Goal: Check status: Check status

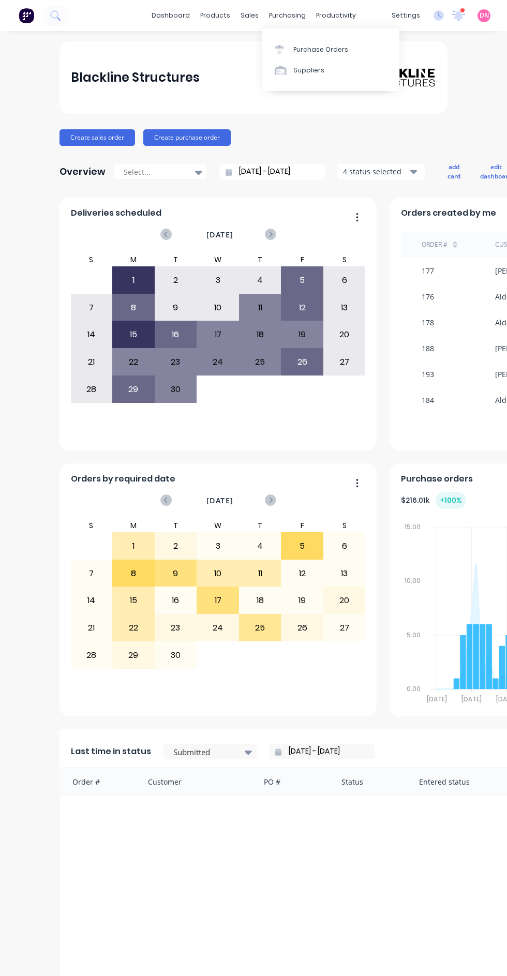
click at [364, 43] on link "Purchase Orders" at bounding box center [330, 49] width 137 height 21
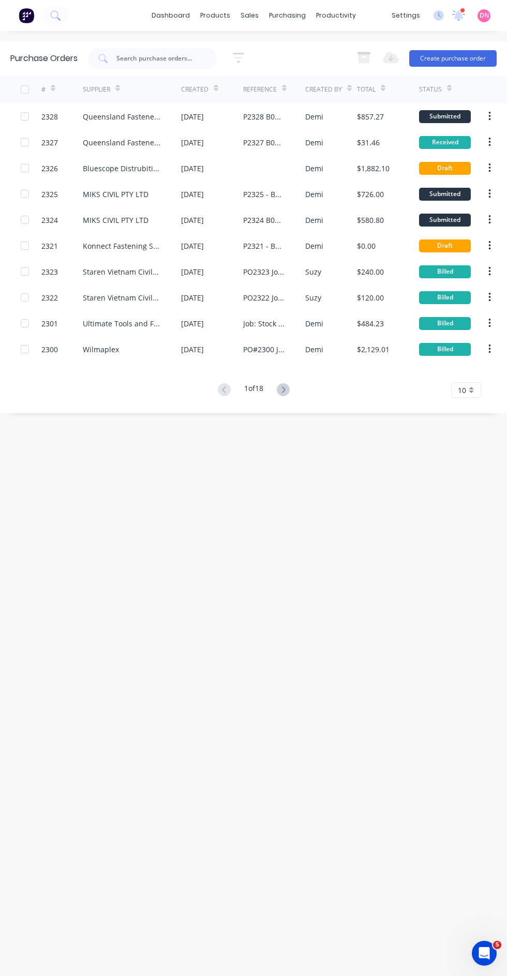
click at [372, 114] on div "$857.27" at bounding box center [370, 116] width 27 height 11
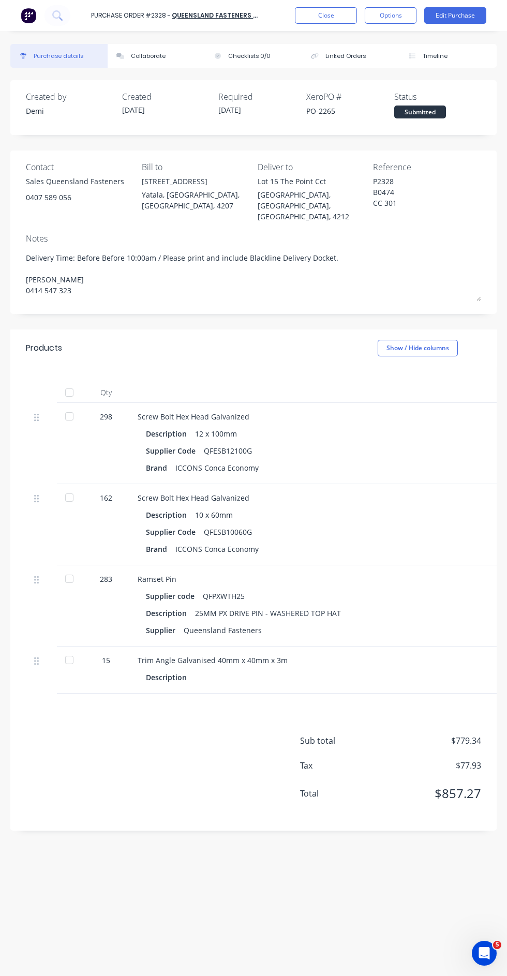
scroll to position [22, 0]
type textarea "x"
click at [168, 50] on button "Collaborate" at bounding box center [156, 56] width 97 height 24
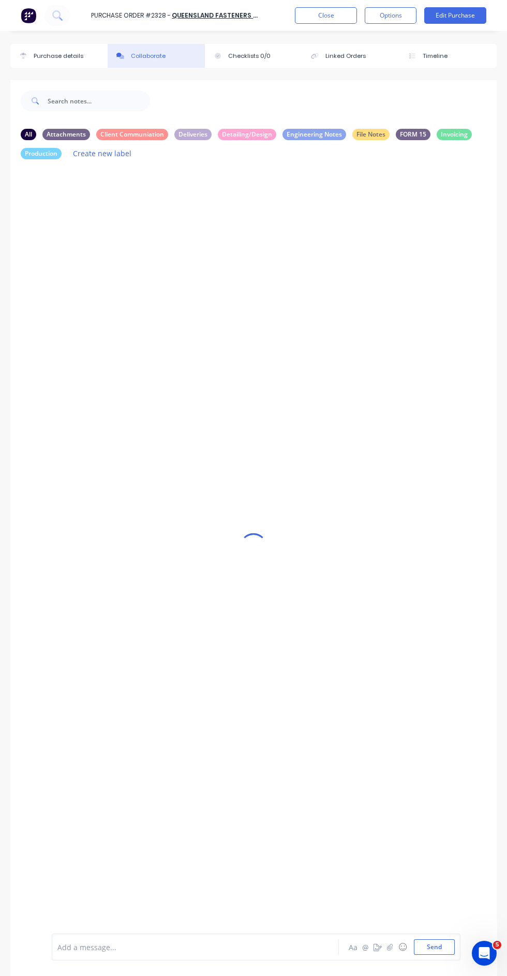
scroll to position [47, 0]
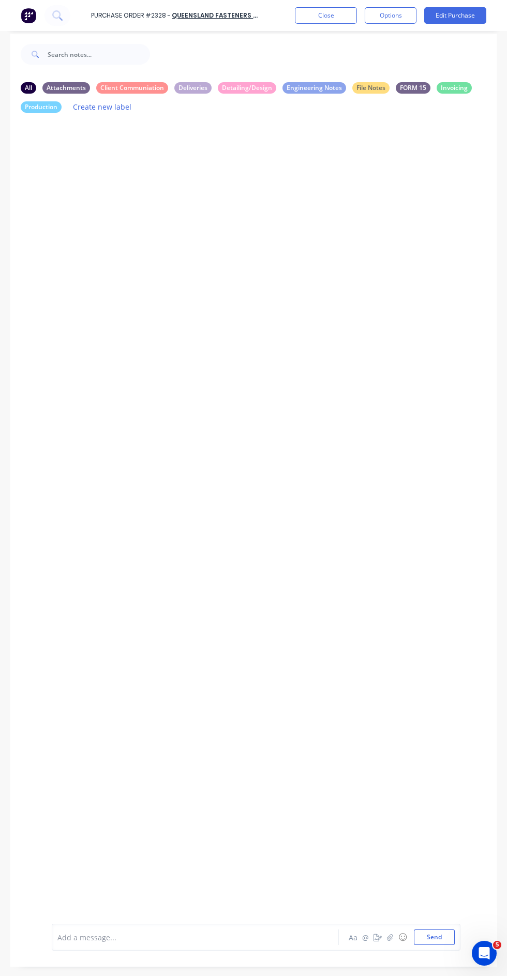
click at [355, 315] on div at bounding box center [253, 514] width 486 height 787
click at [389, 941] on icon "button" at bounding box center [390, 937] width 6 height 7
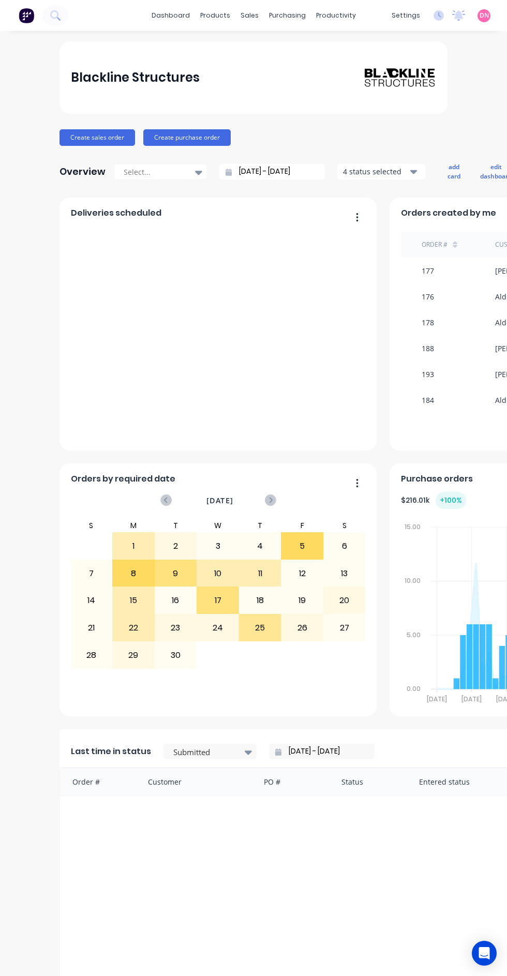
click at [299, 12] on div "purchasing" at bounding box center [287, 16] width 47 height 16
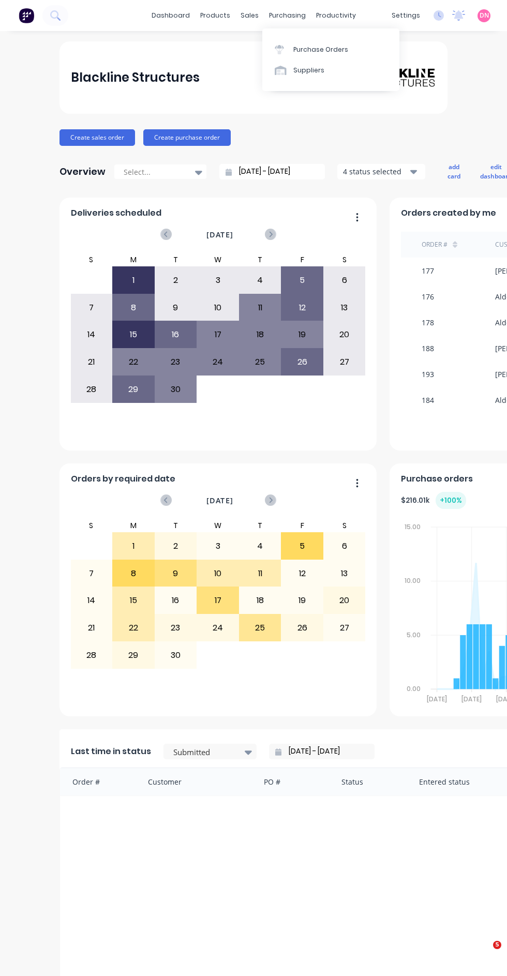
click at [369, 48] on link "Purchase Orders" at bounding box center [330, 49] width 137 height 21
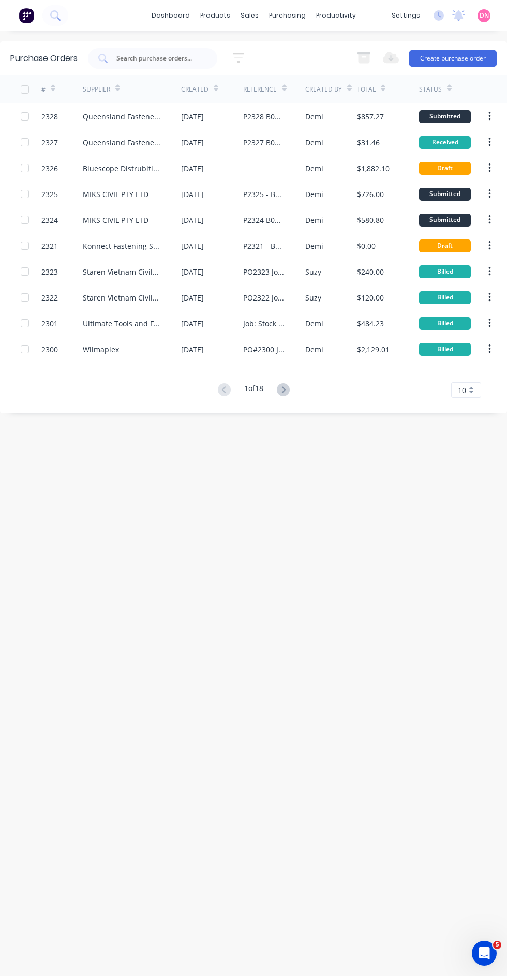
scroll to position [12, 0]
